Goal: Navigation & Orientation: Find specific page/section

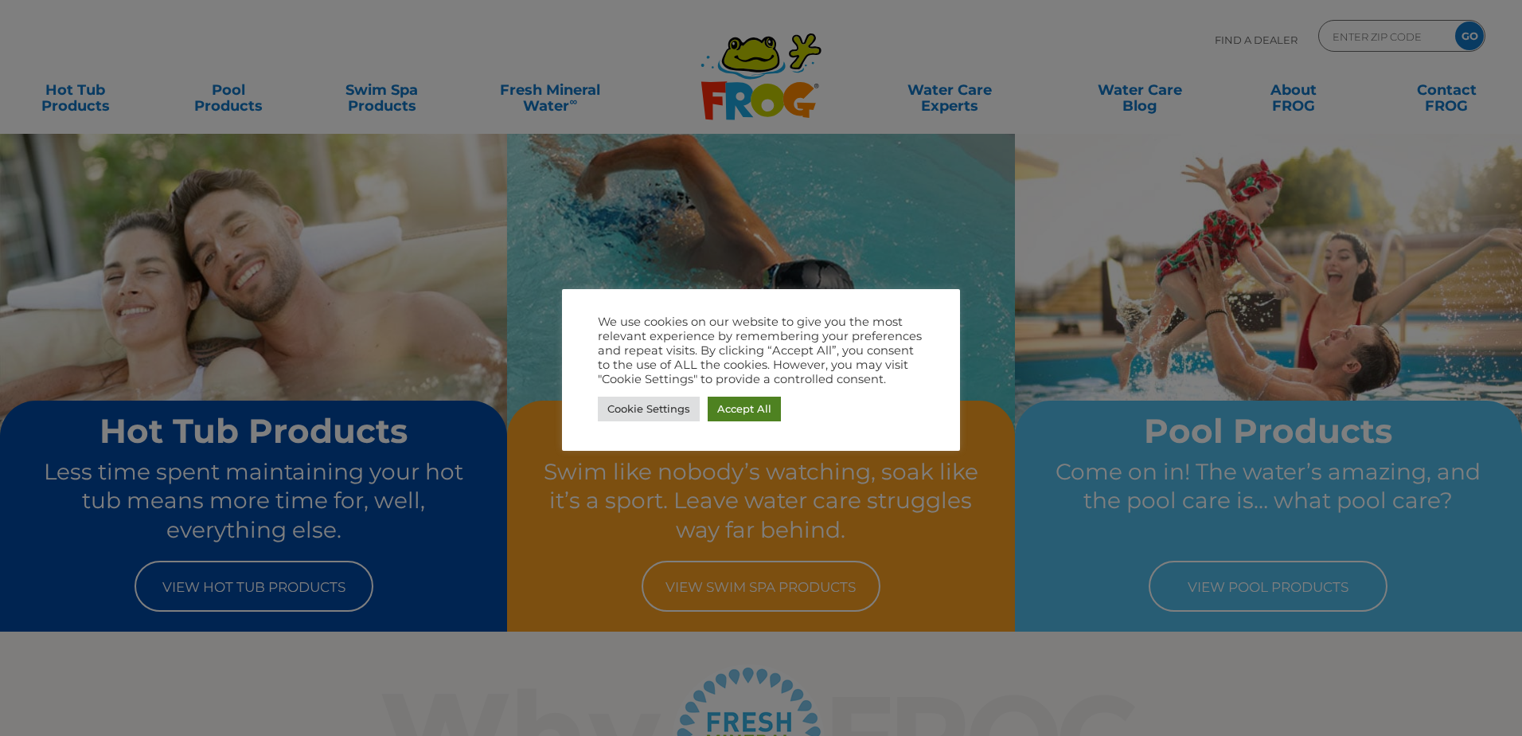
click at [730, 404] on link "Accept All" at bounding box center [744, 408] width 73 height 25
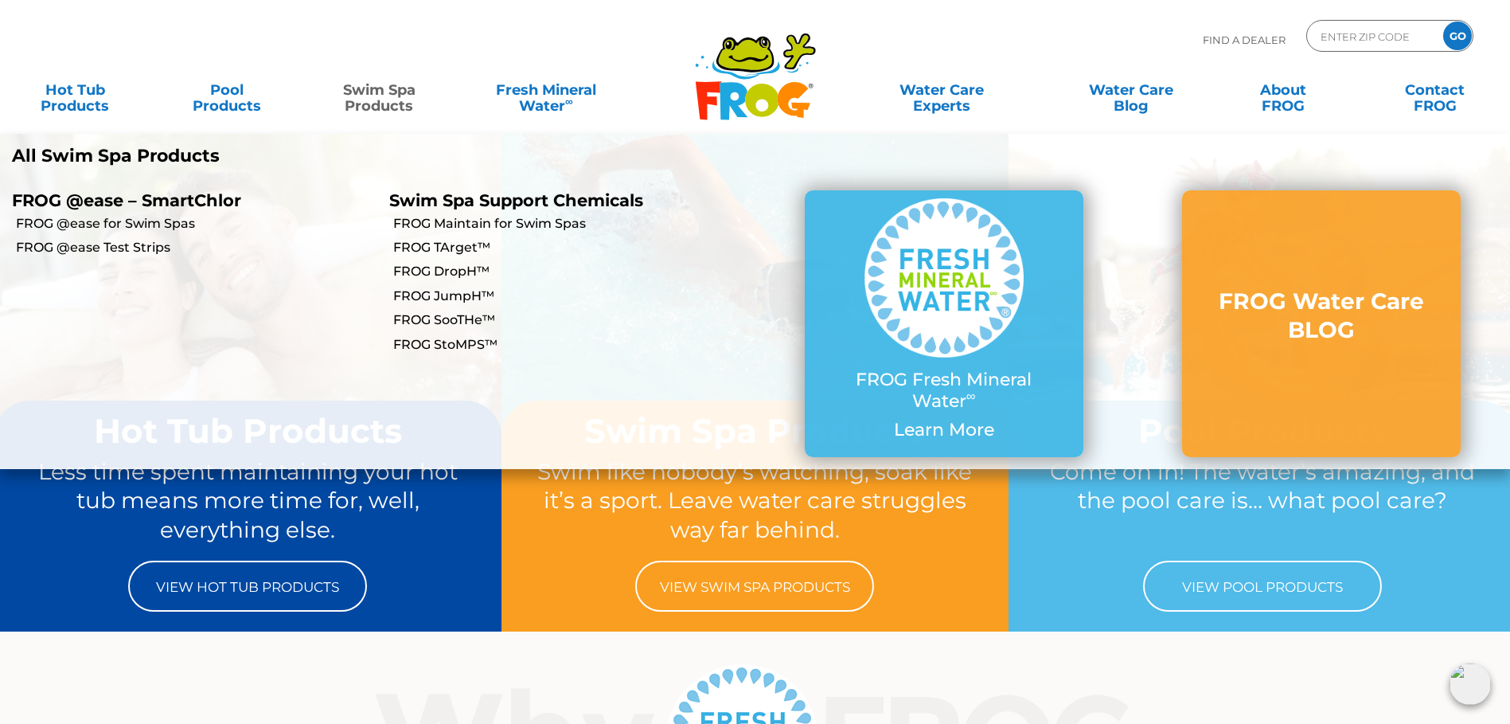
click at [392, 101] on link "Swim Spa Products" at bounding box center [379, 90] width 119 height 32
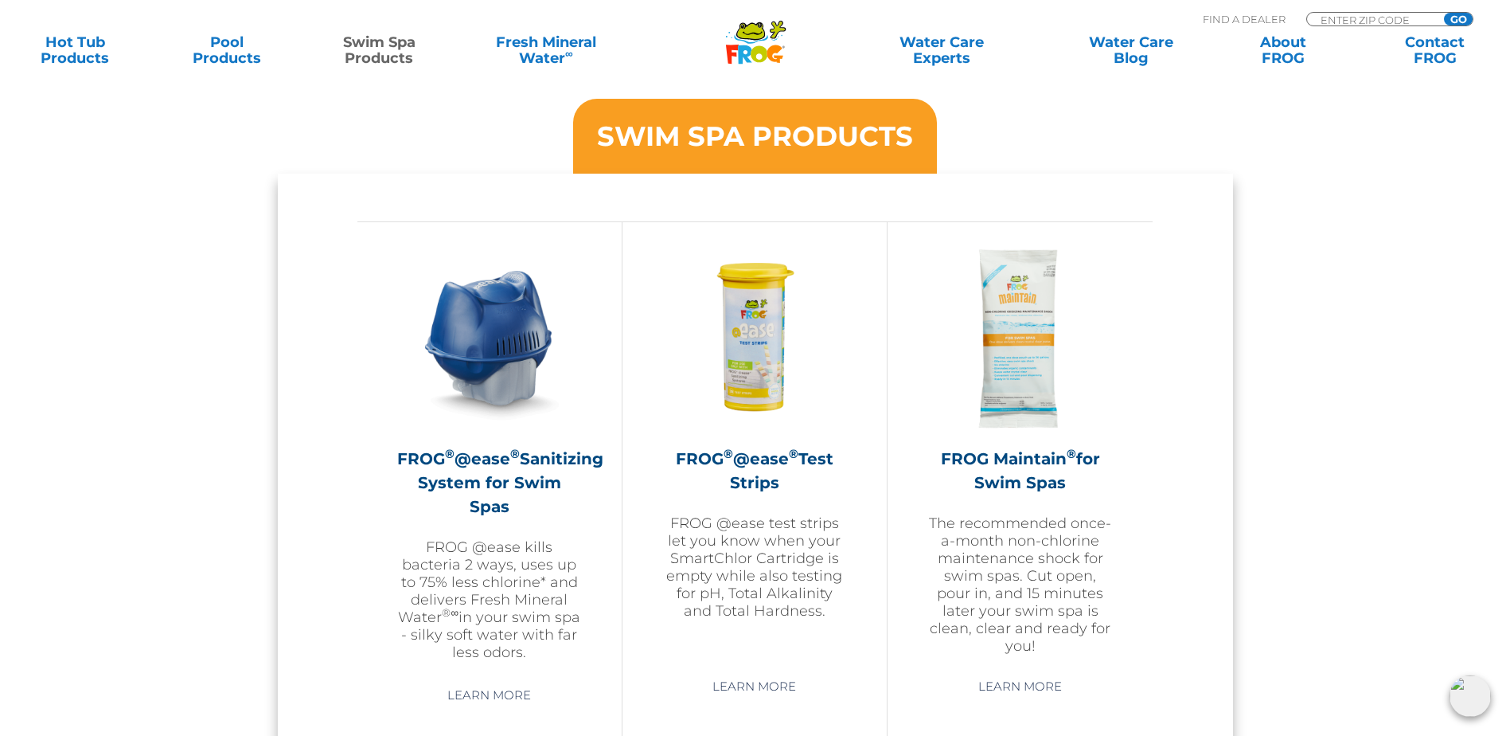
scroll to position [1332, 0]
